Goal: Communication & Community: Answer question/provide support

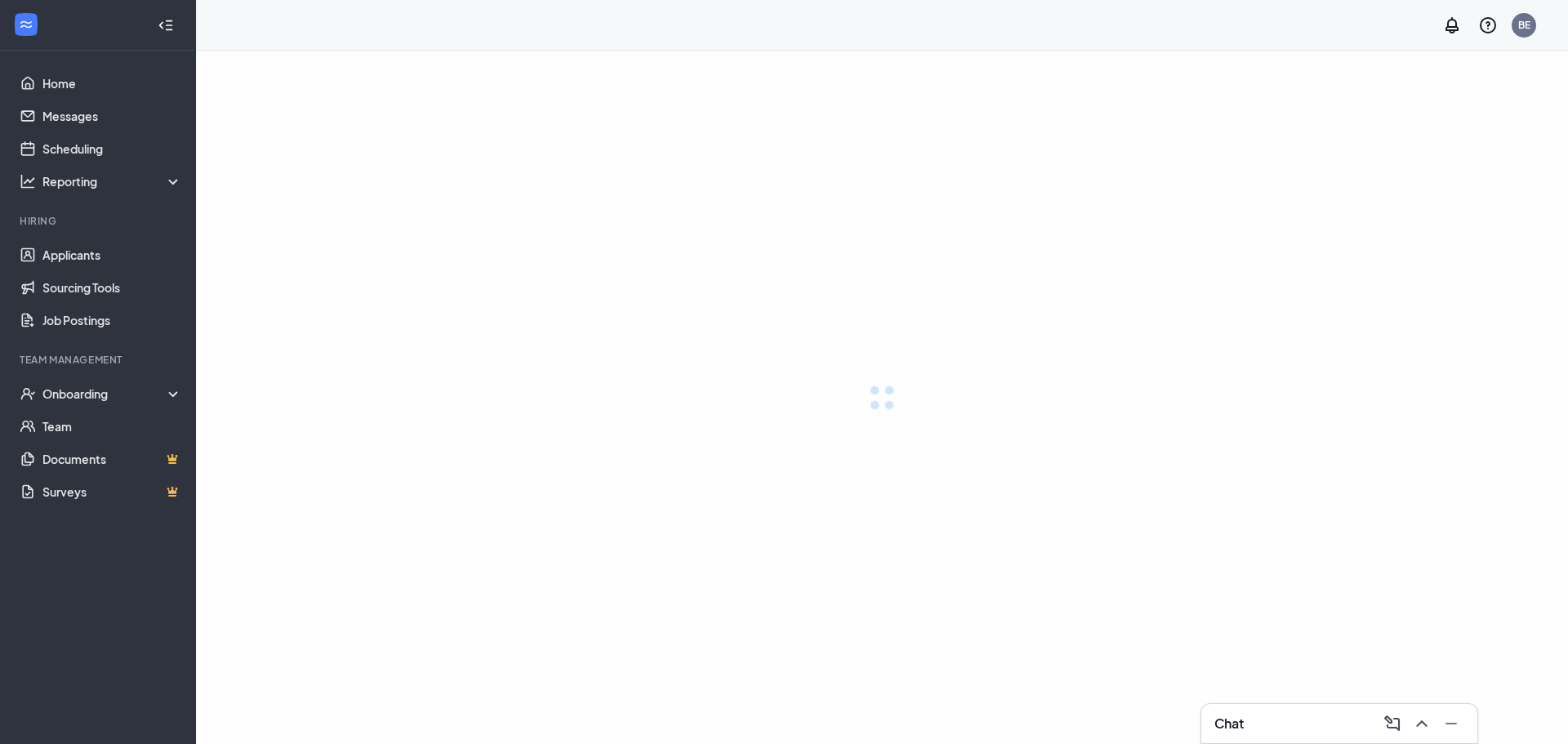
click at [1345, 719] on div "Chat" at bounding box center [1339, 723] width 249 height 26
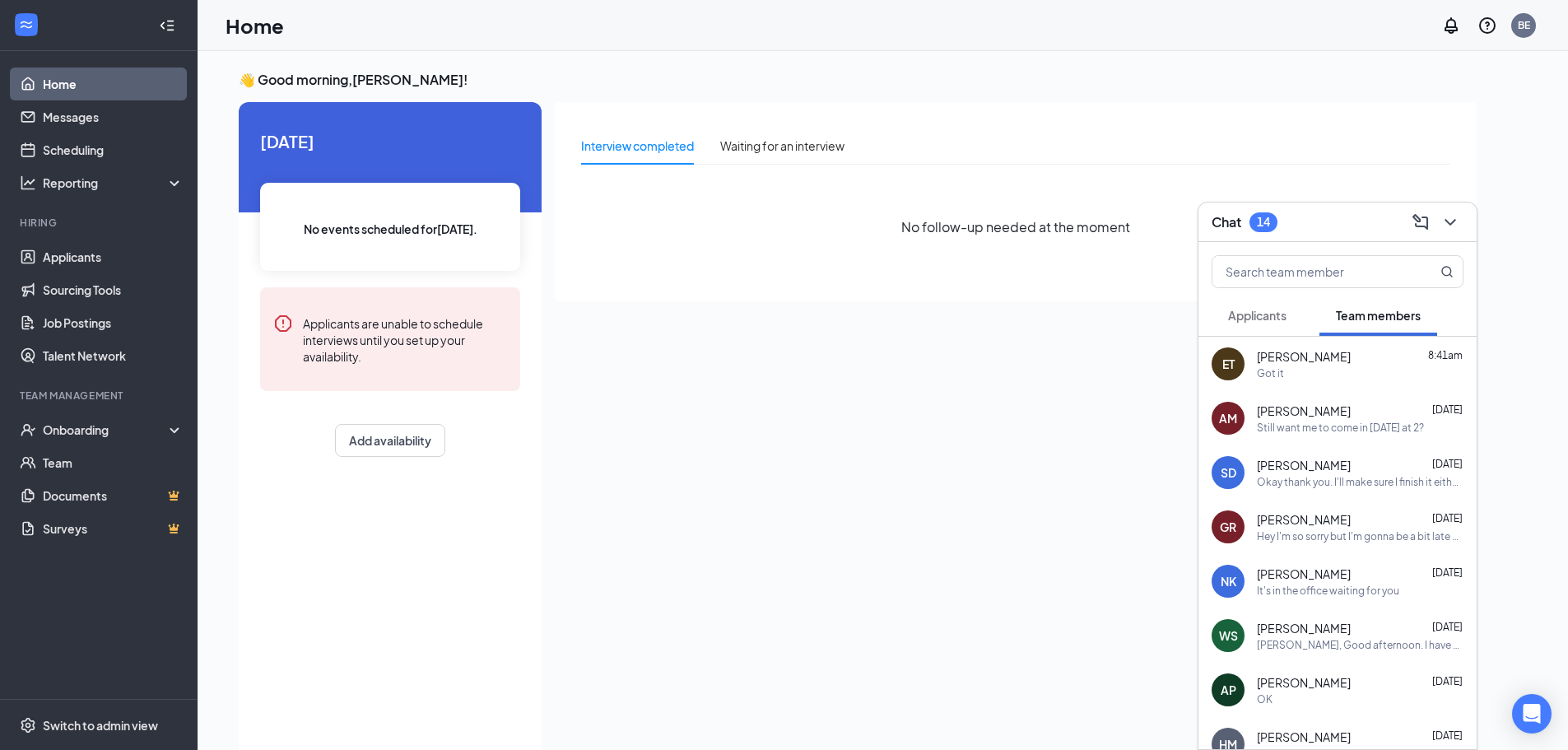
click at [1314, 362] on span "[PERSON_NAME]" at bounding box center [1303, 356] width 94 height 16
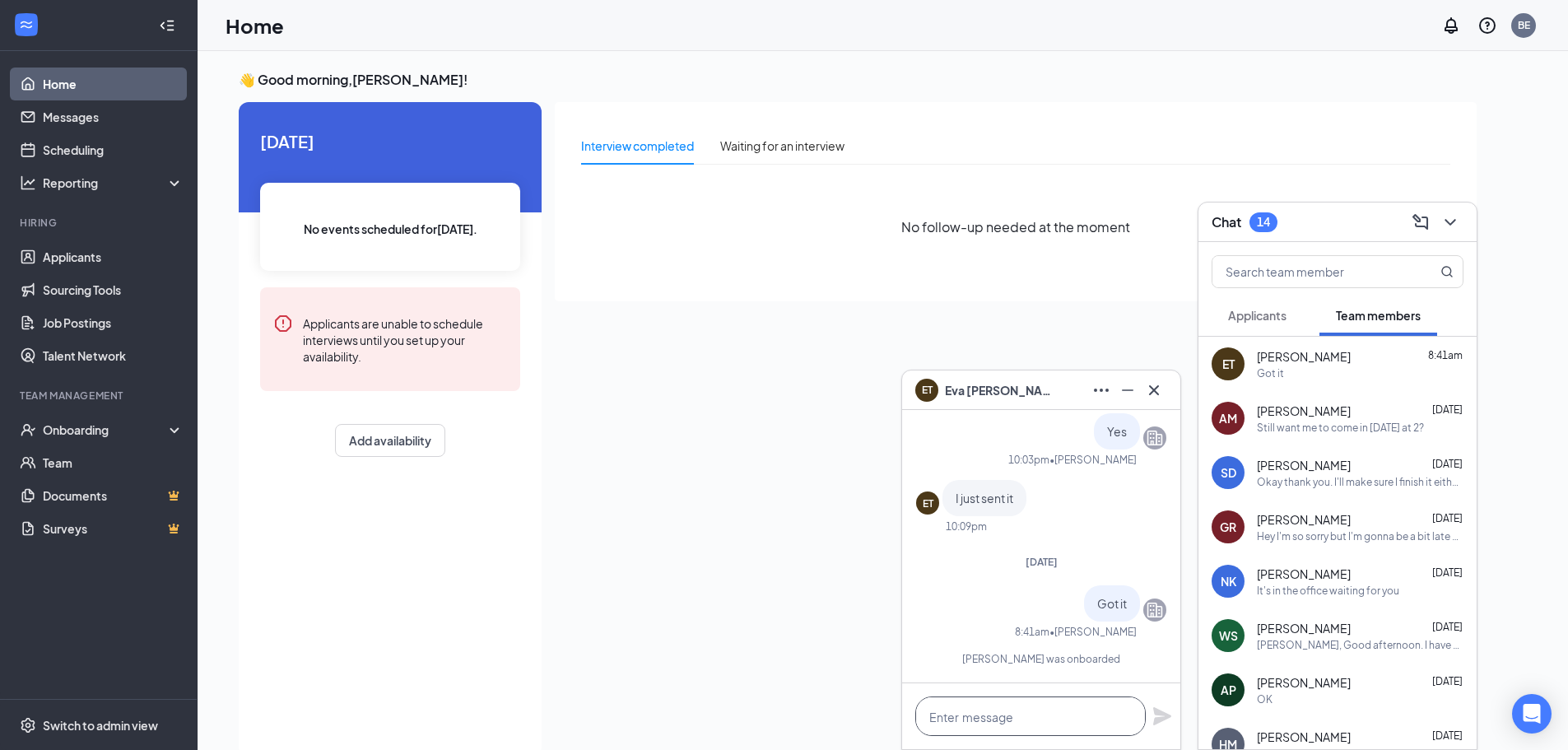
click at [1027, 709] on textarea at bounding box center [1030, 717] width 231 height 40
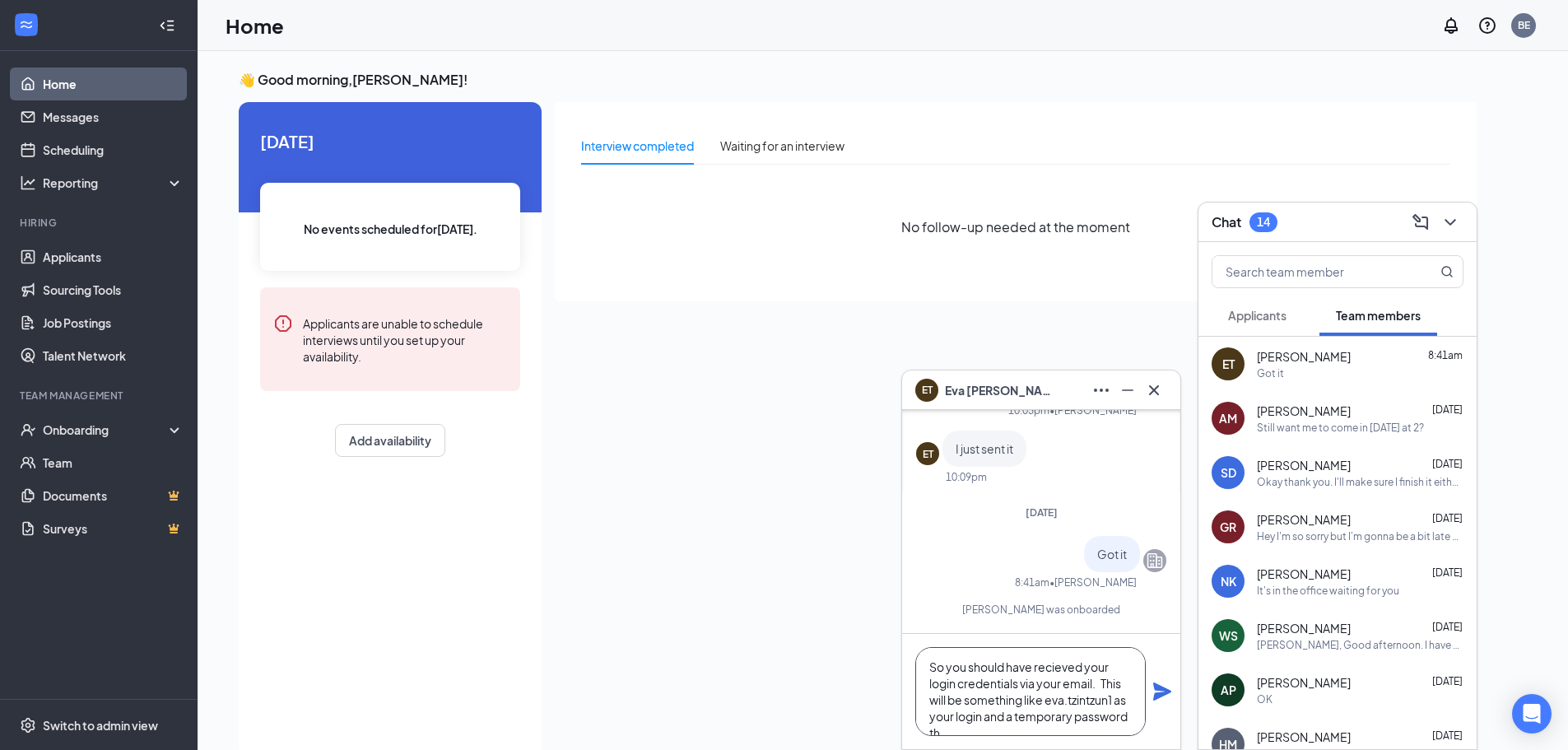
scroll to position [17, 0]
click at [1066, 652] on textarea "So you should have recieved your login credentials via your email. This will be…" at bounding box center [1030, 691] width 231 height 89
type textarea "So you should have received your login credentials via your email. This will be…"
click at [1156, 692] on icon "Plane" at bounding box center [1162, 691] width 20 height 20
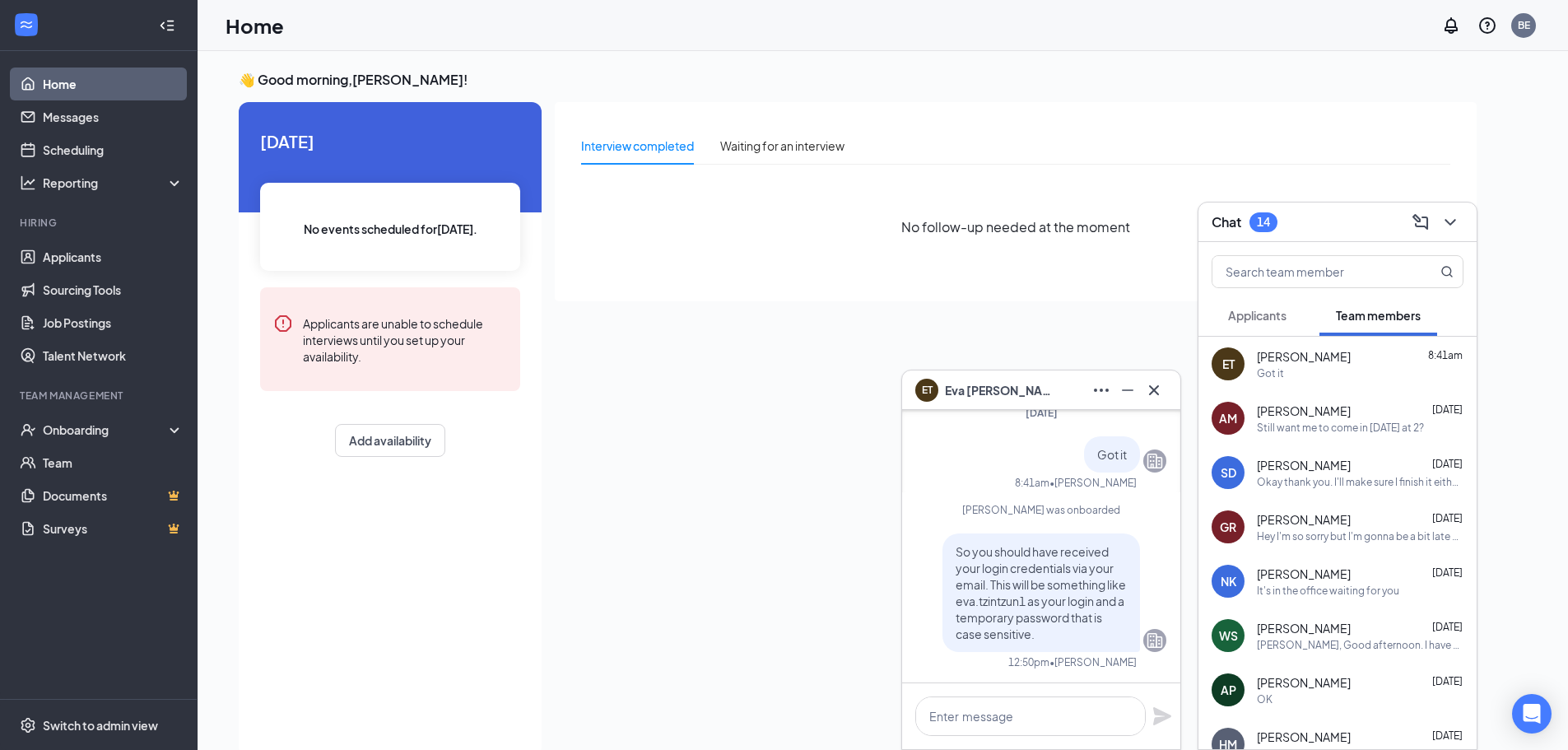
scroll to position [0, 0]
click at [1033, 707] on textarea at bounding box center [1030, 717] width 231 height 40
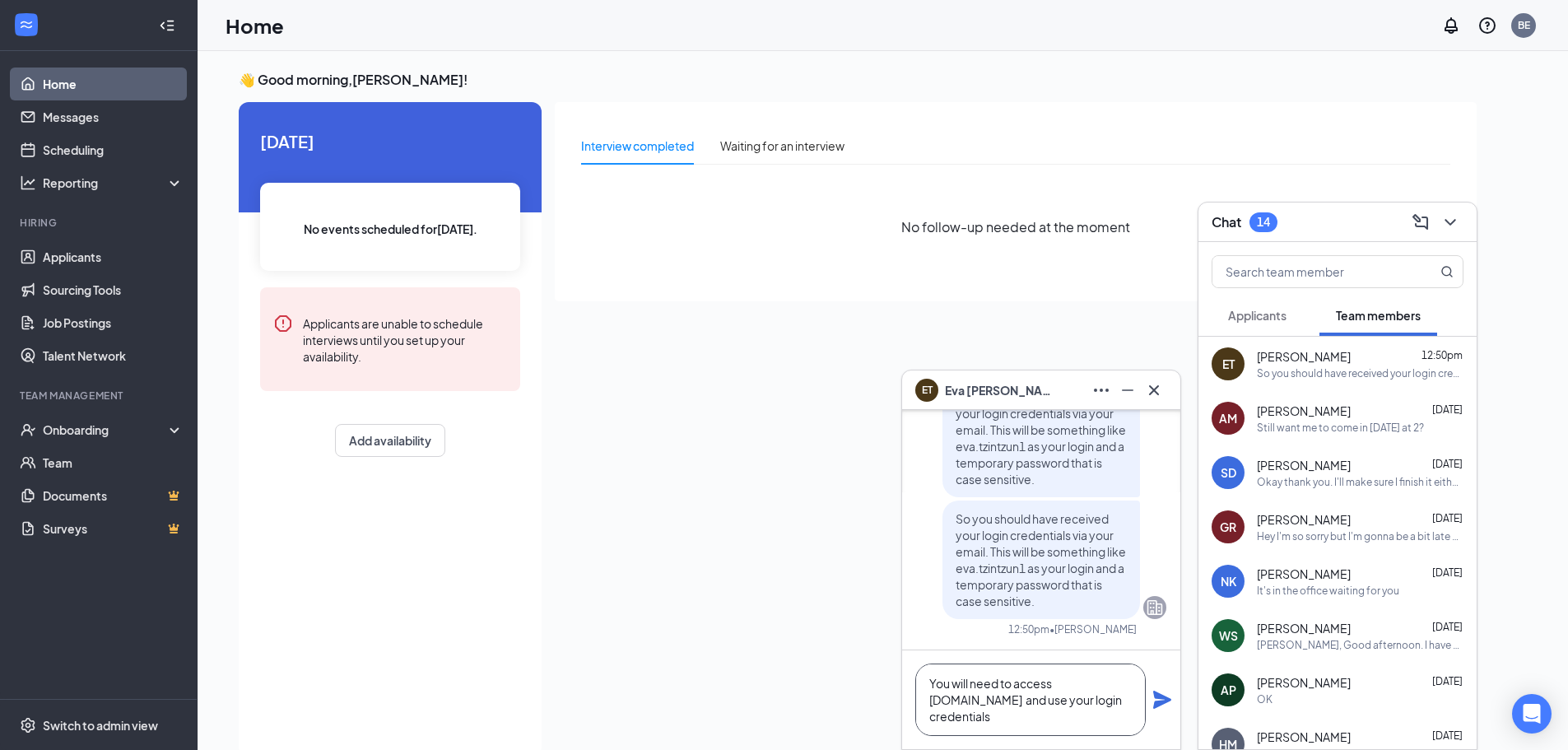
type textarea "You will need to access [DOMAIN_NAME] and use your login credentials"
click at [1168, 697] on icon "Plane" at bounding box center [1162, 700] width 20 height 20
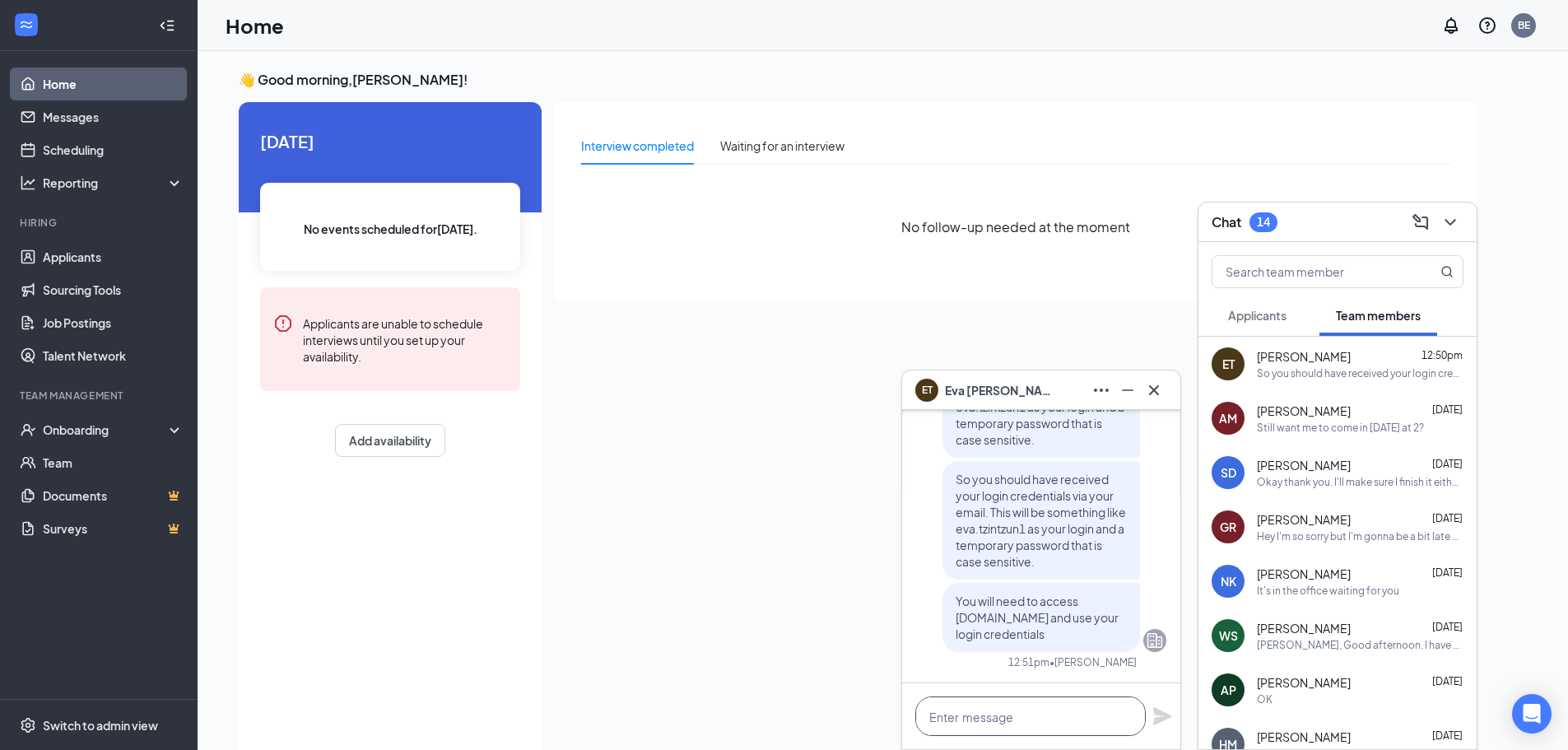
click at [1025, 708] on textarea at bounding box center [1030, 717] width 231 height 40
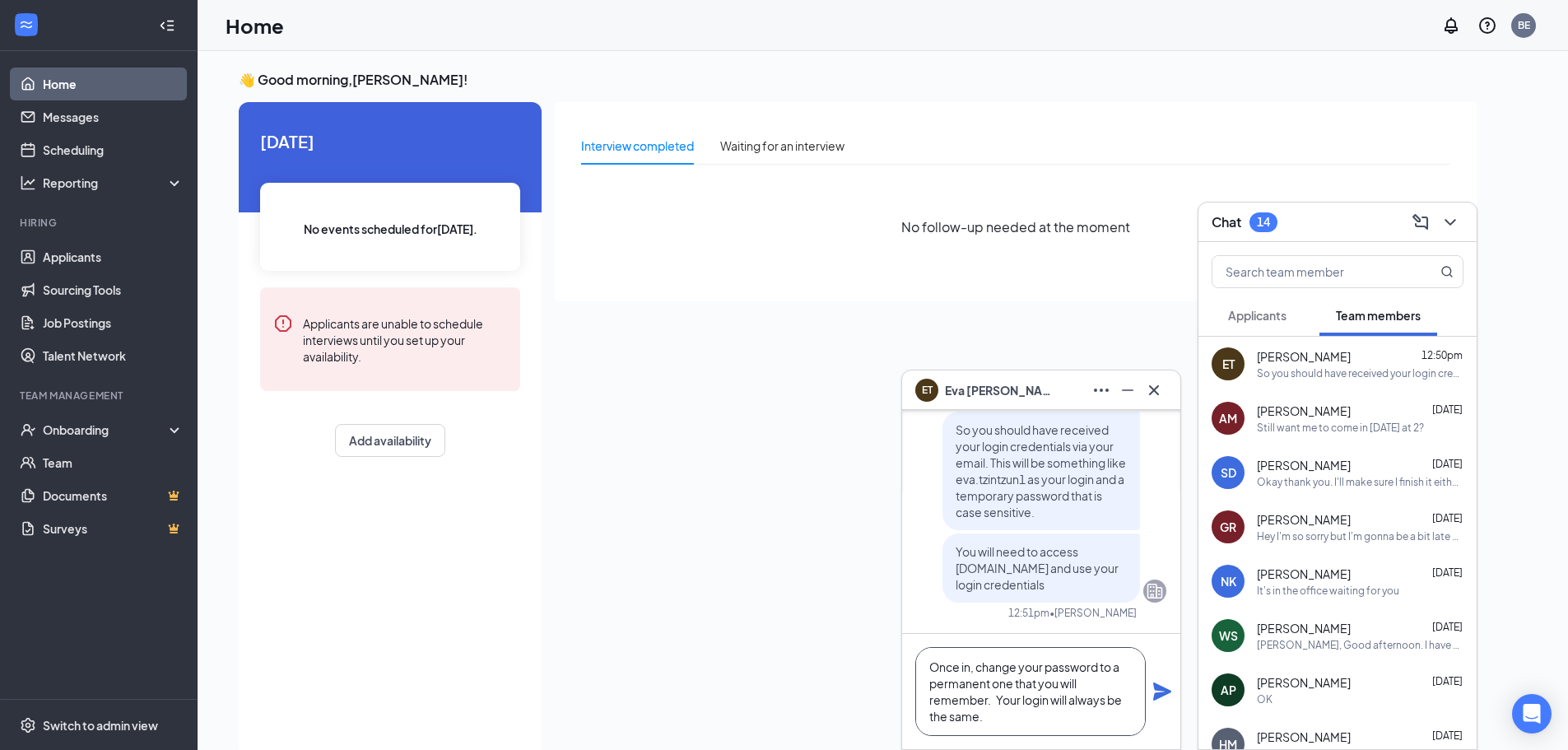
type textarea "Once in, change your password to a permanent one that you will remember. Your l…"
click at [1162, 693] on icon "Plane" at bounding box center [1162, 691] width 18 height 18
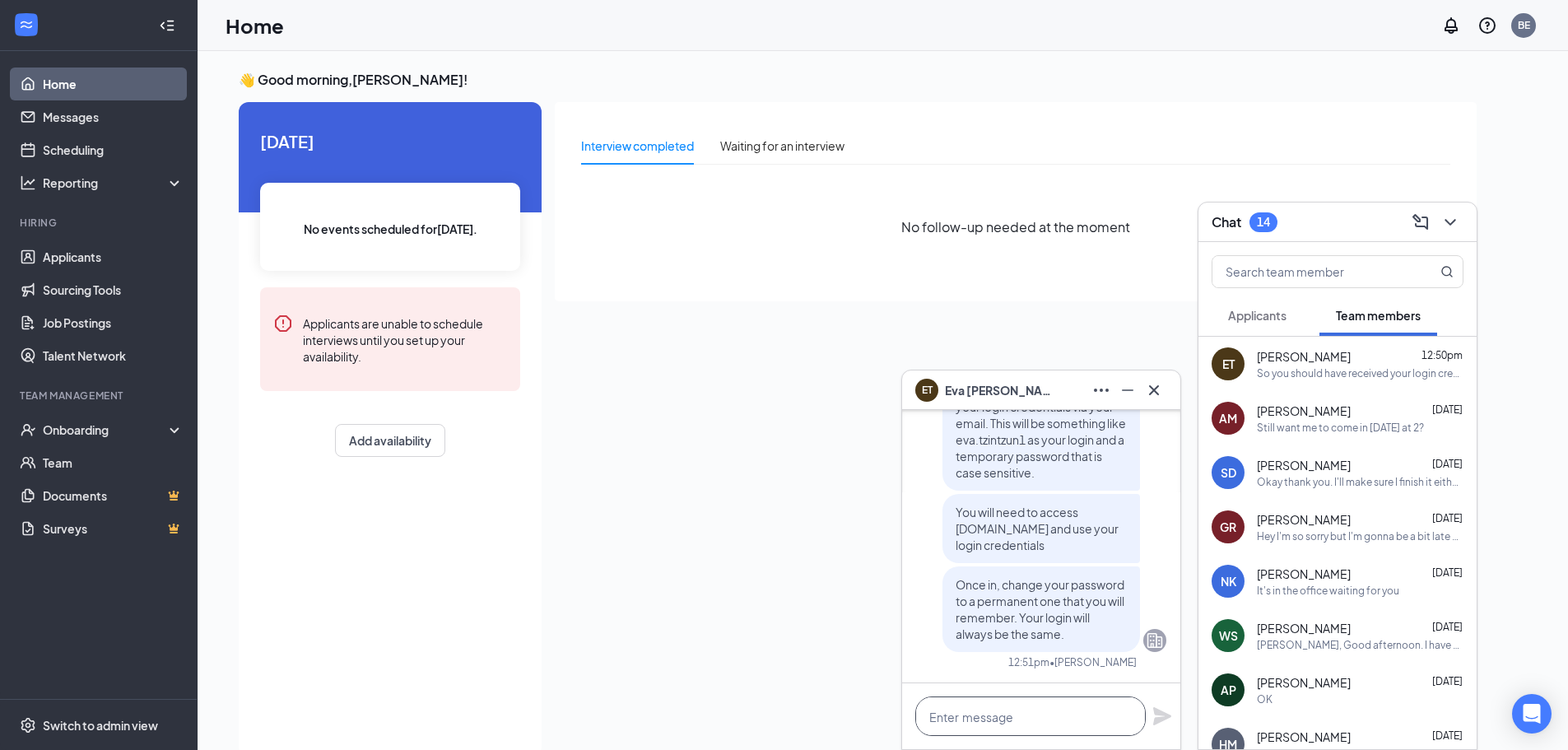
click at [993, 710] on textarea at bounding box center [1030, 717] width 231 height 40
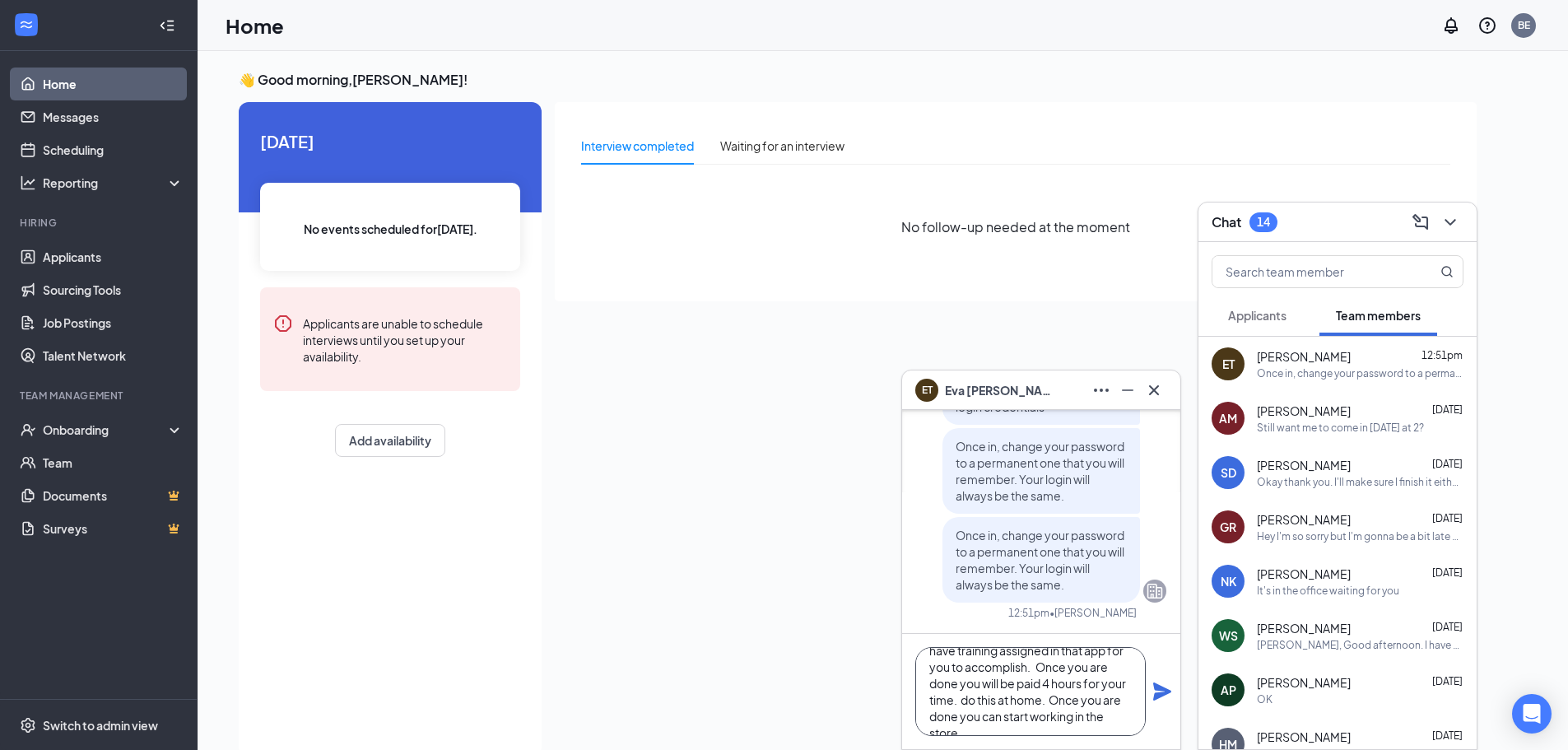
scroll to position [67, 0]
type textarea "Then search in [DOMAIN_NAME] for Pathway 2.0 and download that. You have traini…"
click at [1162, 689] on icon "Plane" at bounding box center [1162, 691] width 18 height 18
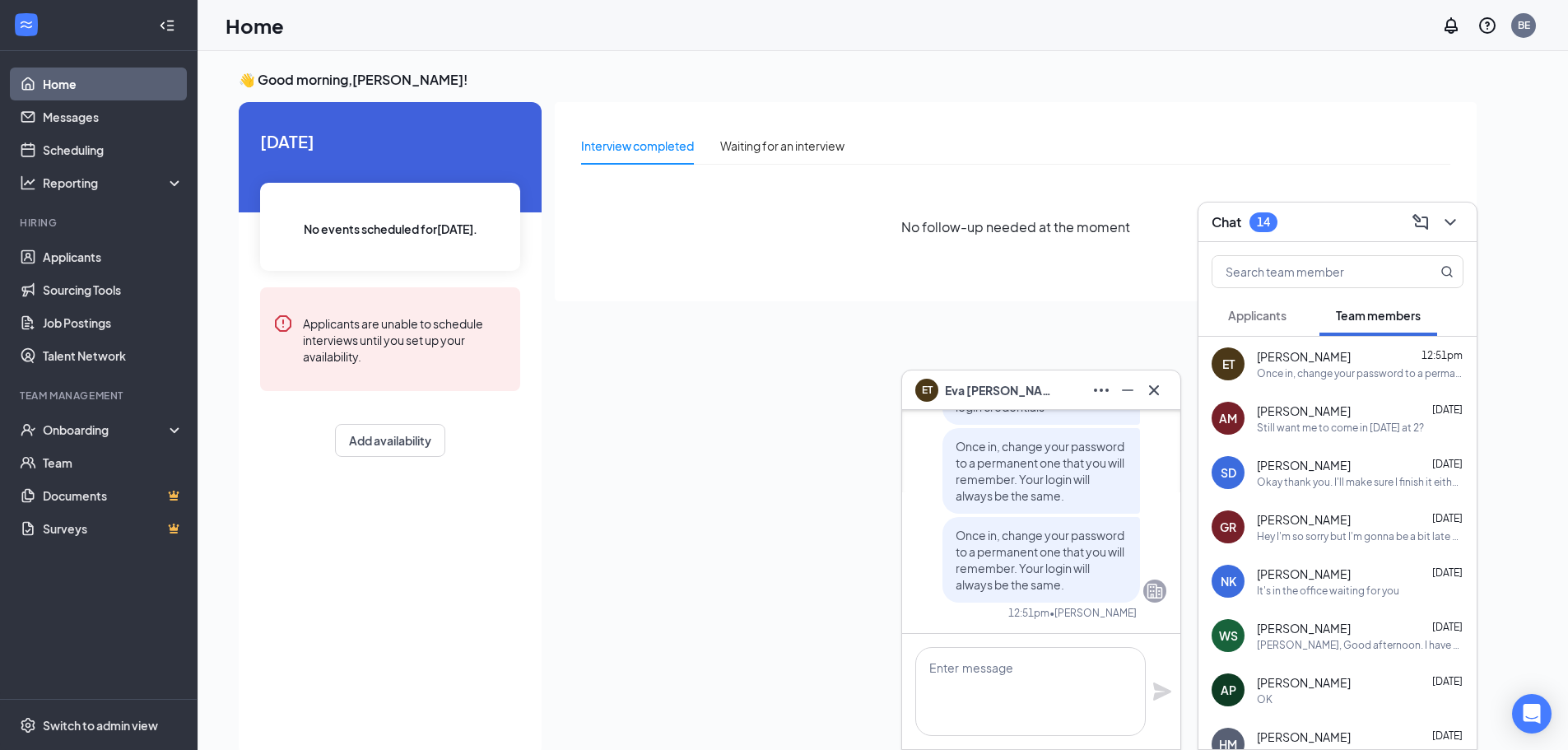
scroll to position [0, 0]
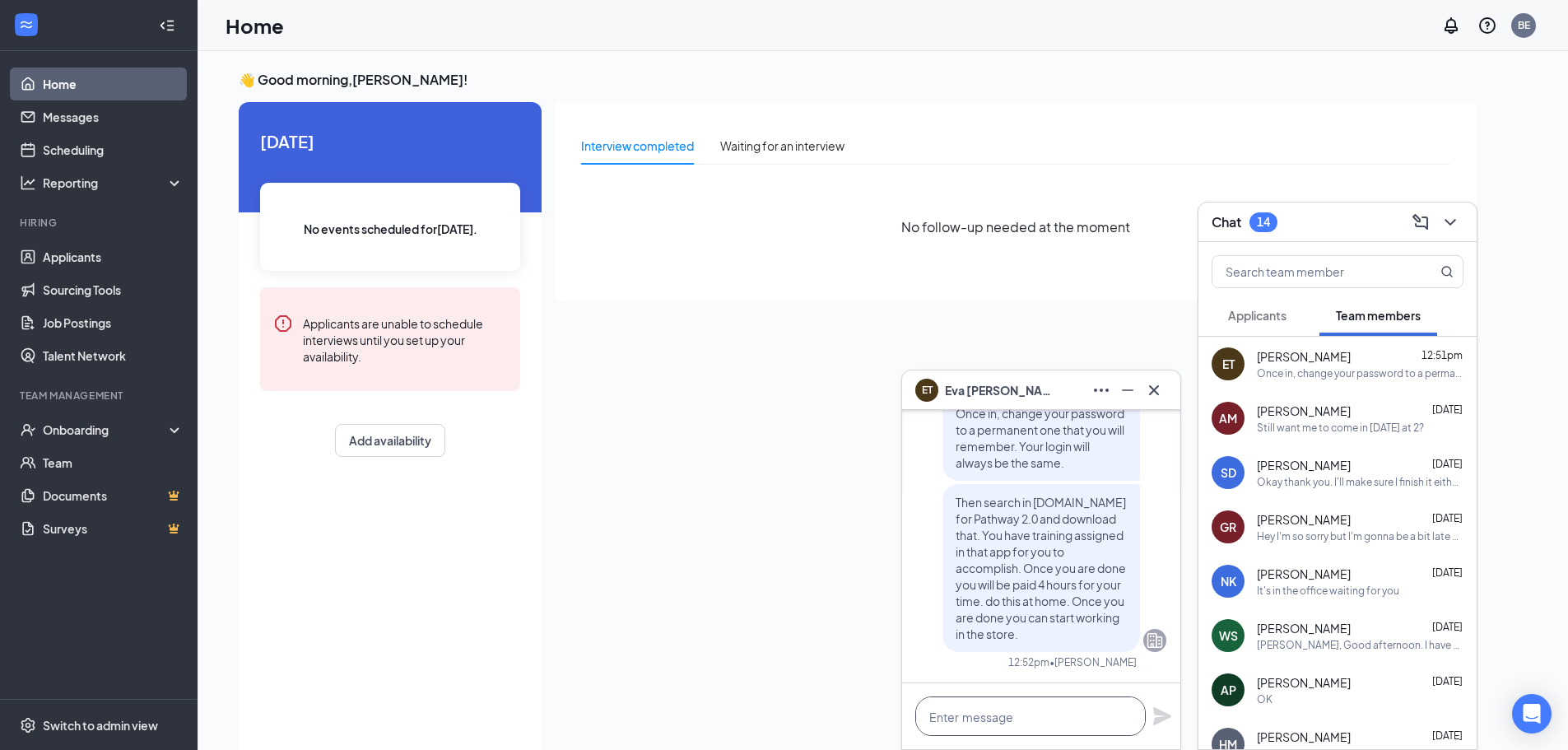
click at [985, 708] on textarea at bounding box center [1030, 717] width 231 height 40
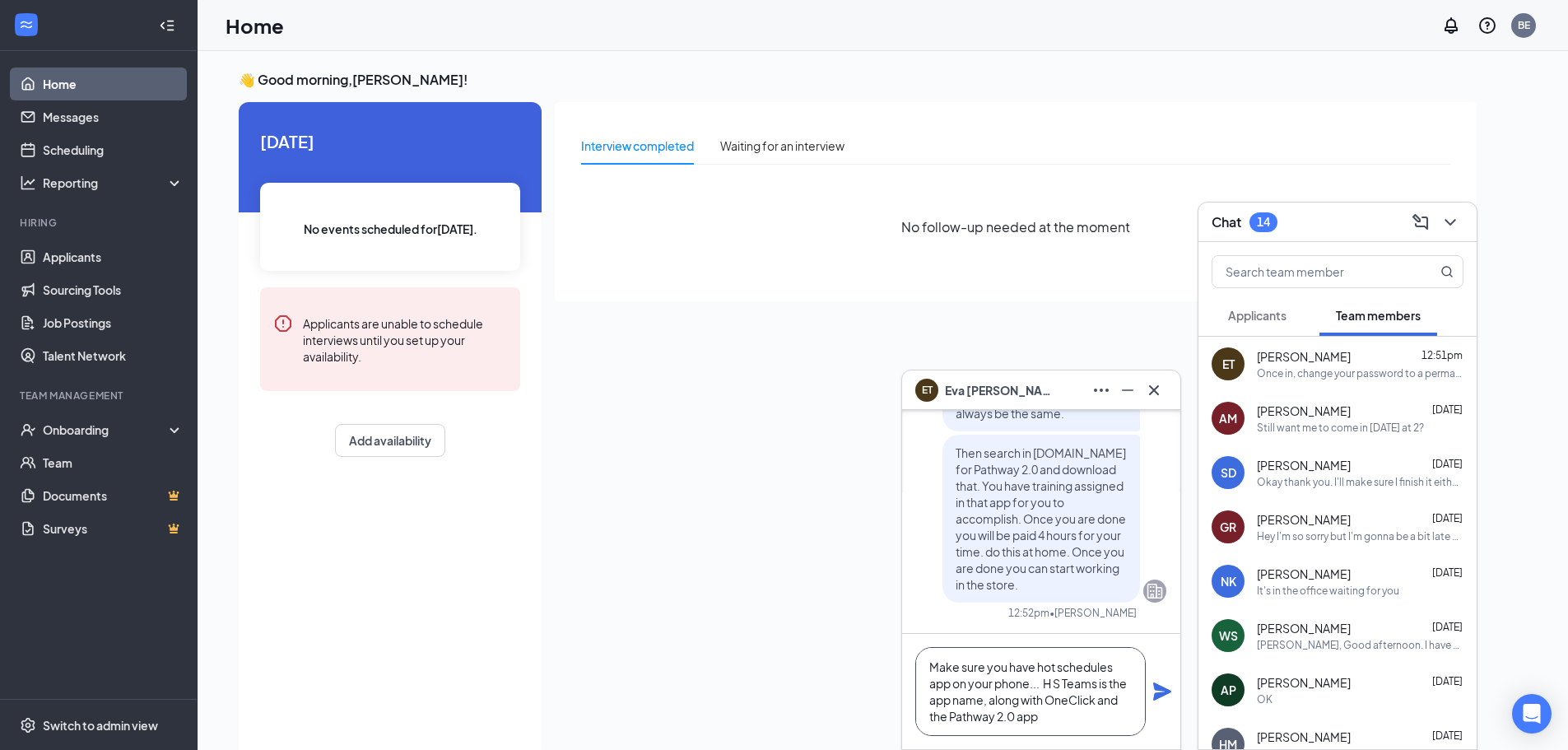
type textarea "Make sure you have hot schedules app on your phone... H S Teams is the app name…"
click at [1158, 687] on icon "Plane" at bounding box center [1162, 691] width 18 height 18
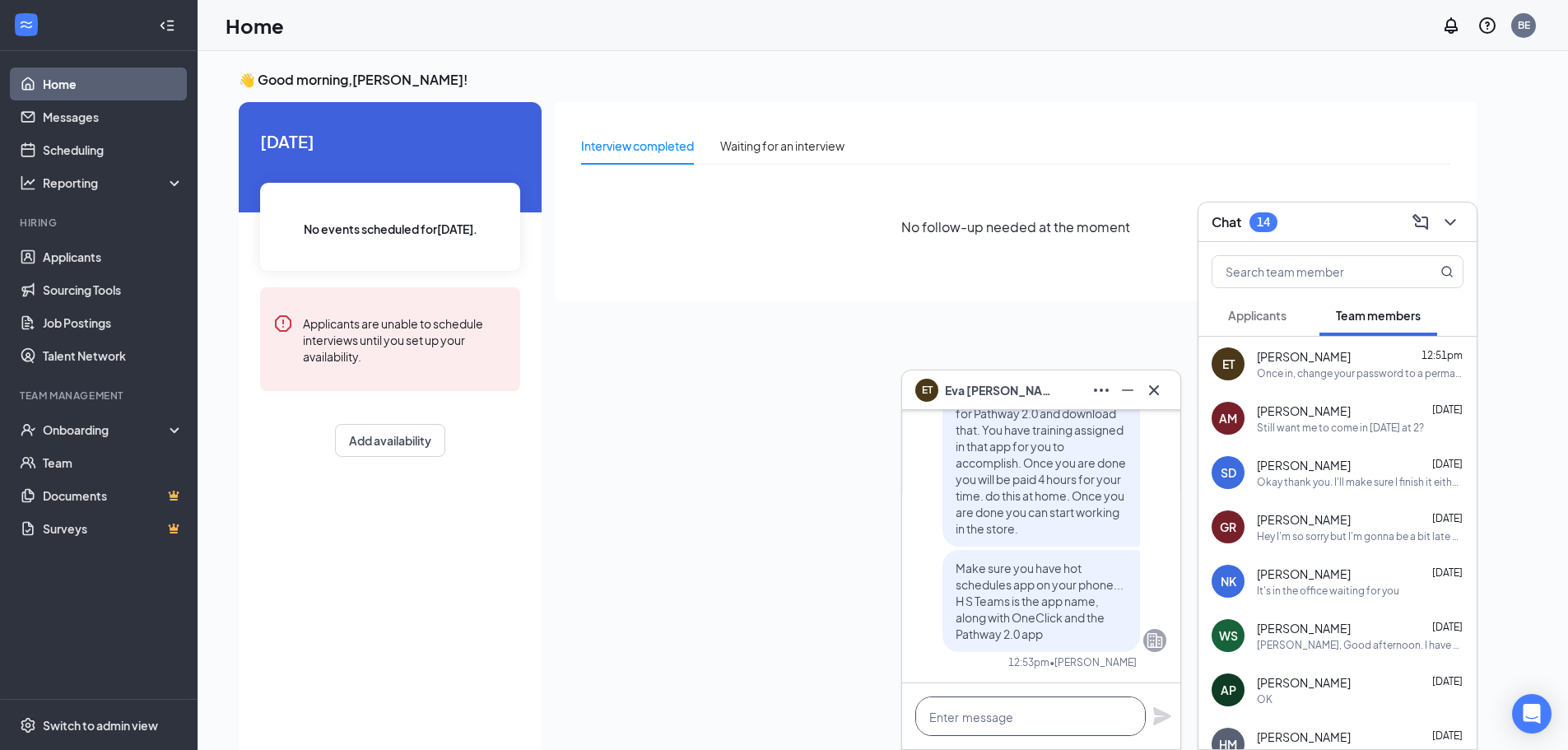
click at [1038, 711] on textarea at bounding box center [1030, 717] width 231 height 40
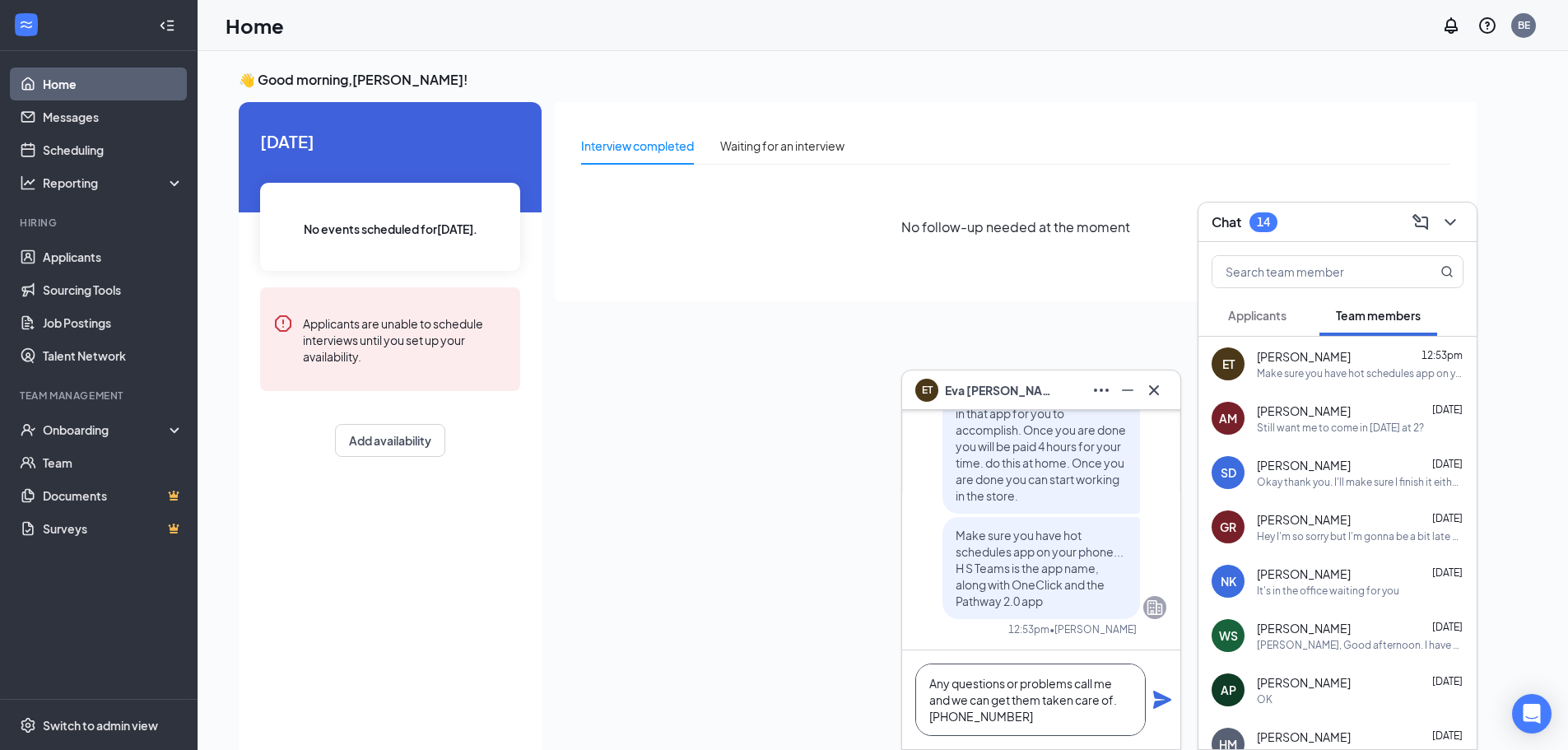
type textarea "Any questions or problems call me and we can get them taken care of. [PHONE_NUM…"
click at [1156, 697] on icon "Plane" at bounding box center [1162, 699] width 18 height 18
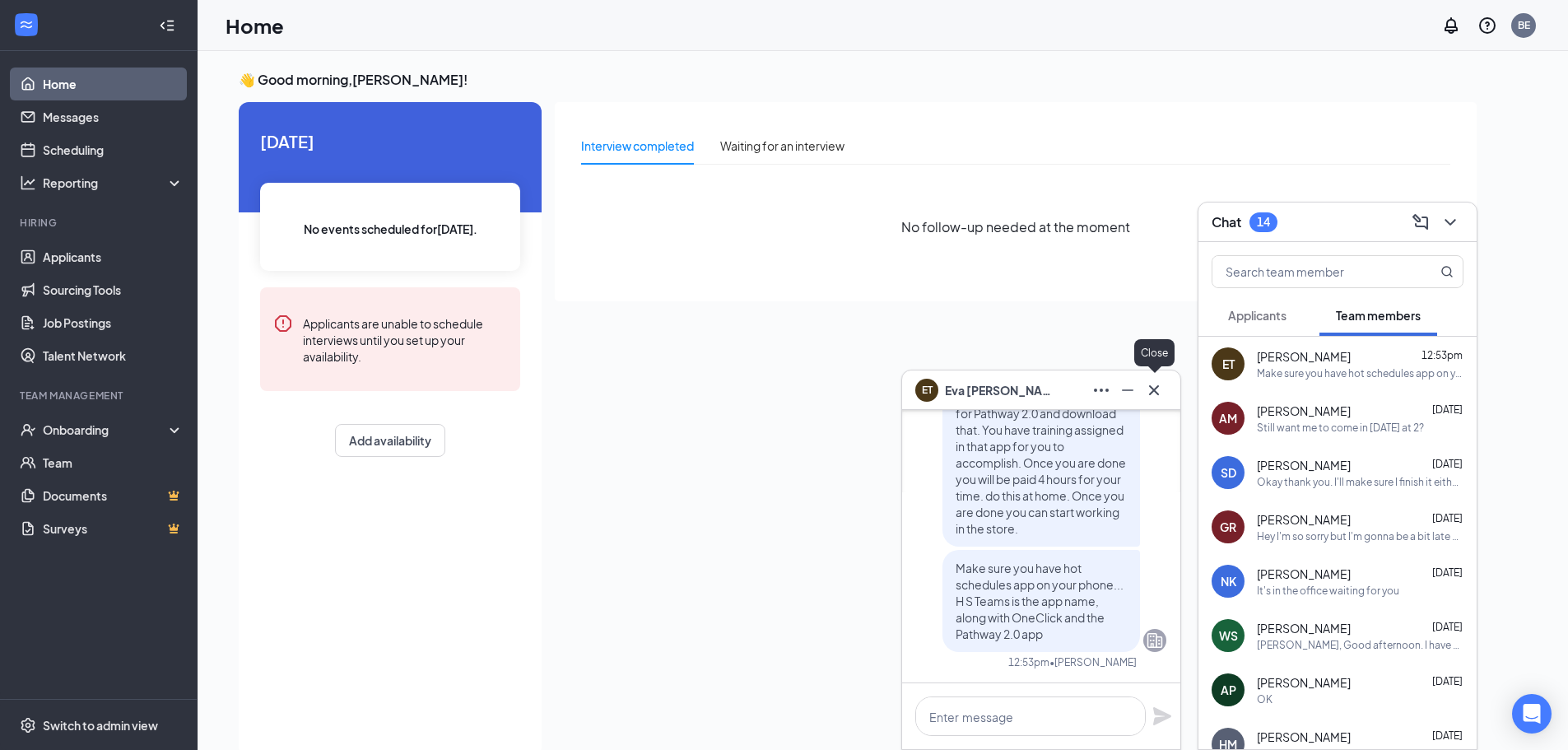
click at [1165, 386] on button at bounding box center [1154, 391] width 26 height 26
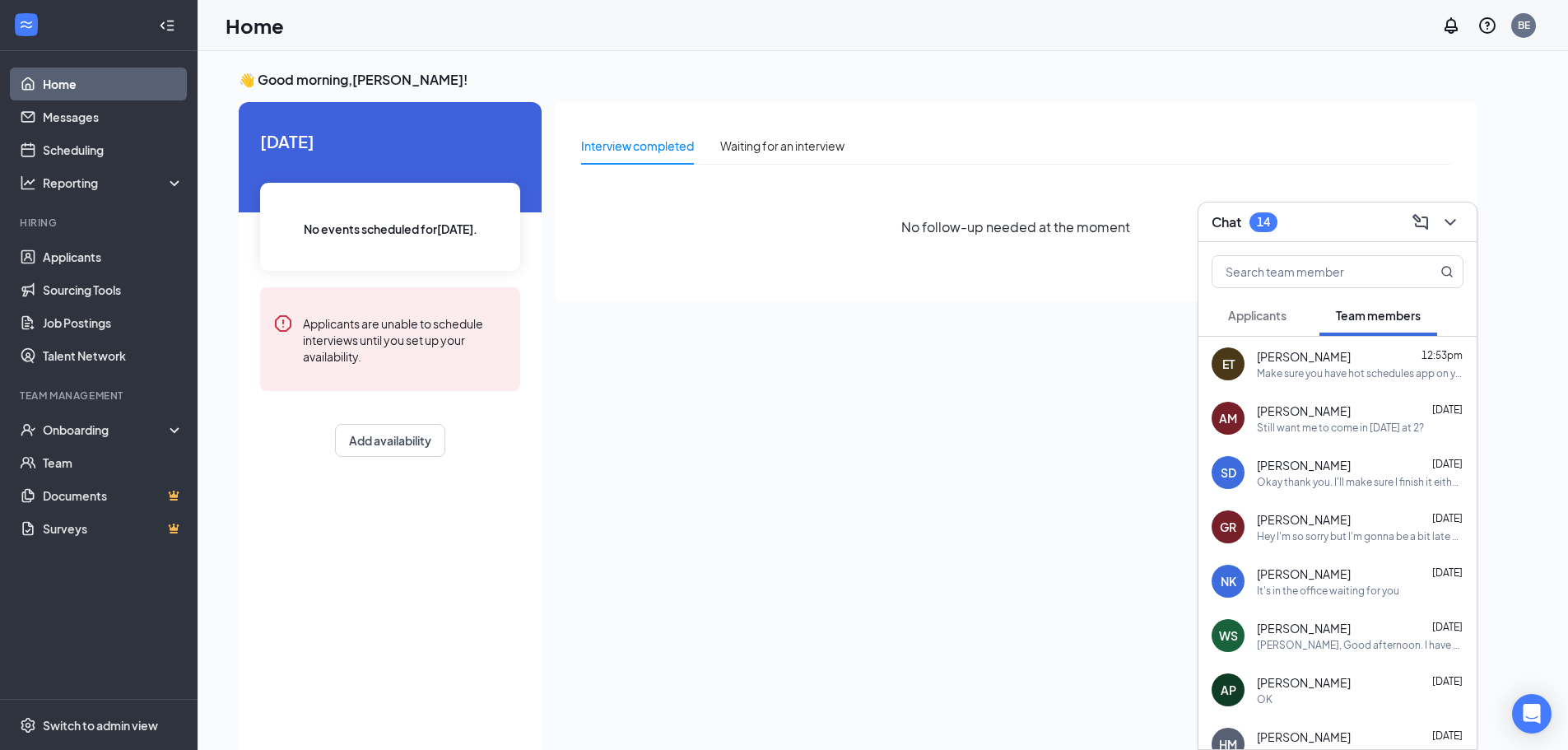
click at [1287, 299] on button "Applicants" at bounding box center [1257, 316] width 92 height 42
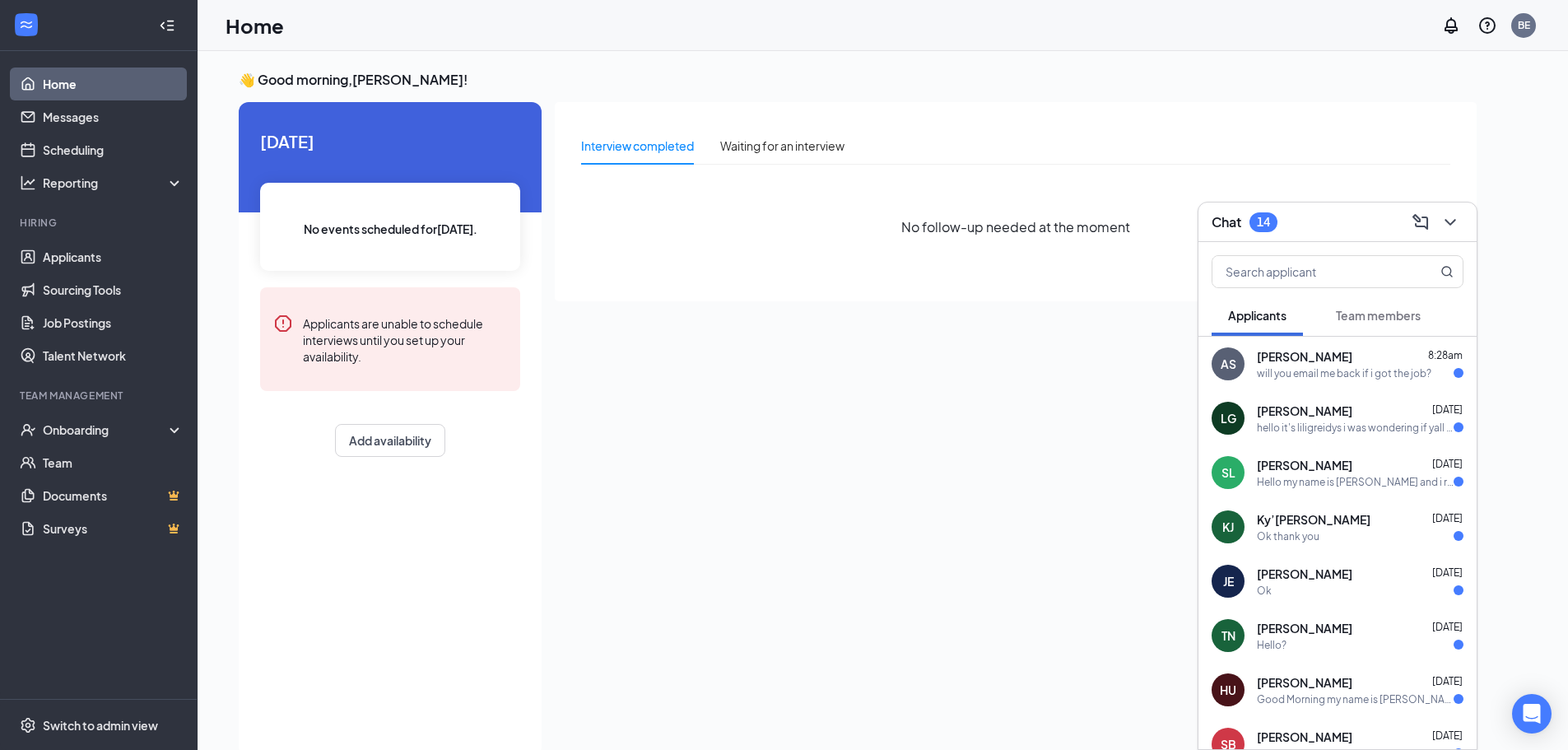
click at [994, 535] on div "Interview completed Waiting for an interview No follow-up needed at the moment" at bounding box center [1015, 425] width 922 height 645
click at [1450, 223] on icon "ChevronDown" at bounding box center [1449, 222] width 10 height 7
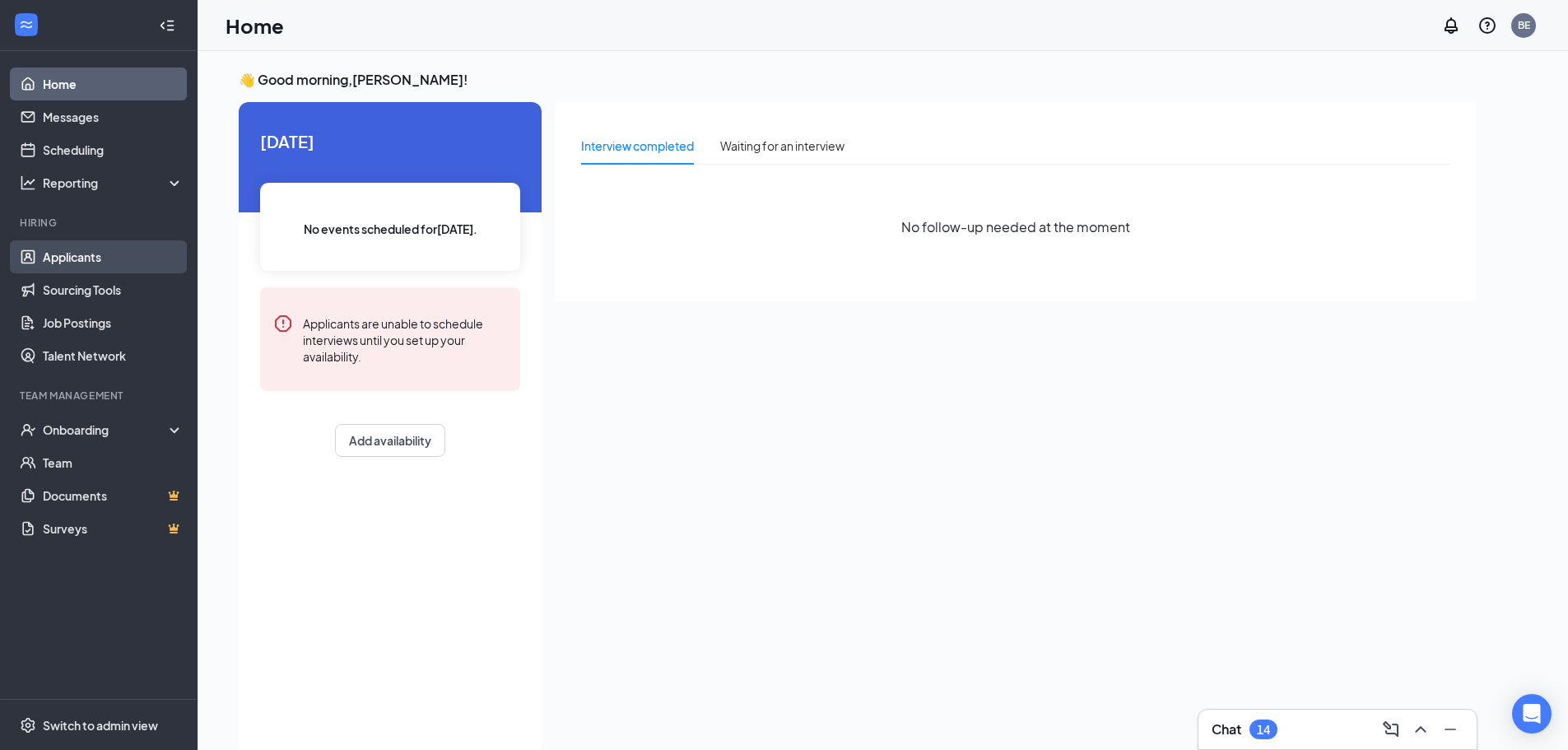
click at [109, 264] on link "Applicants" at bounding box center [112, 256] width 141 height 33
